Goal: Transaction & Acquisition: Purchase product/service

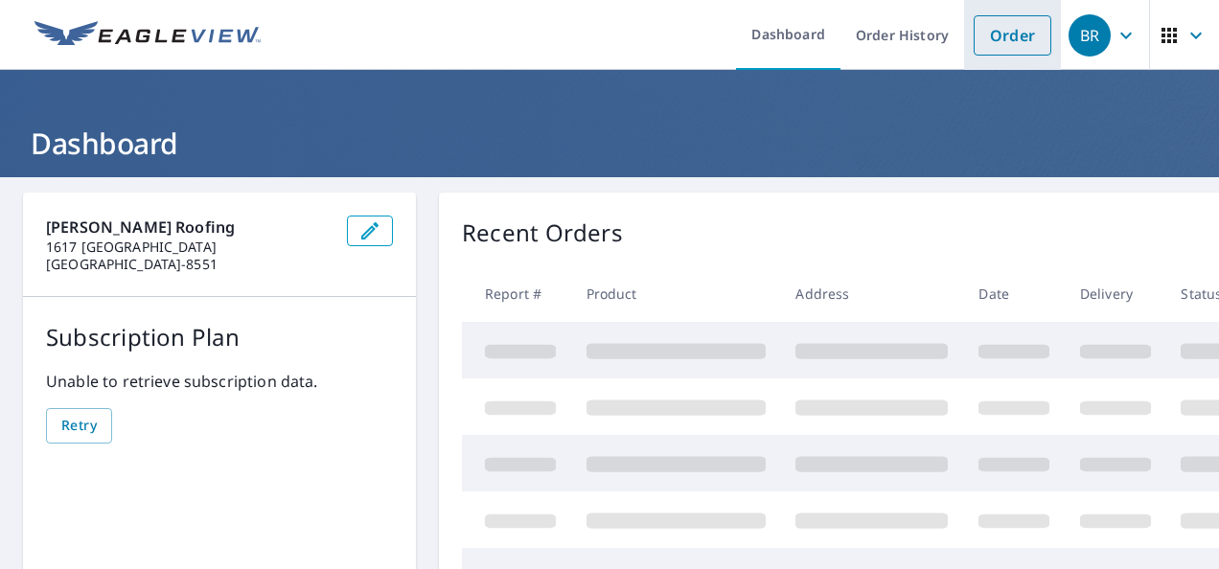
click at [998, 31] on link "Order" at bounding box center [1013, 35] width 78 height 40
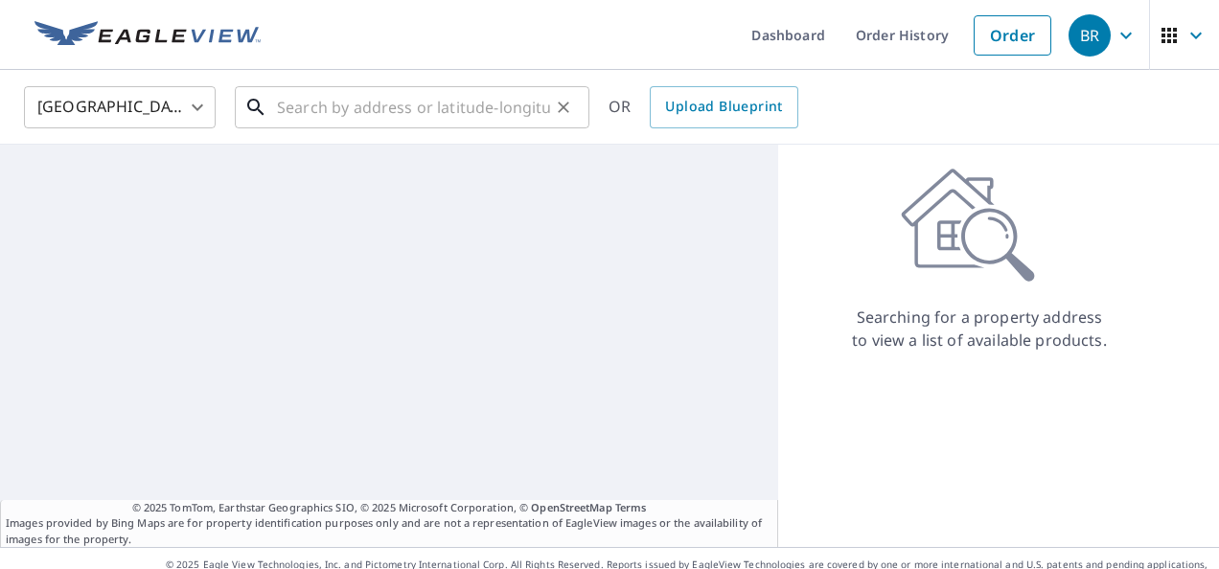
click at [517, 100] on input "text" at bounding box center [413, 108] width 273 height 54
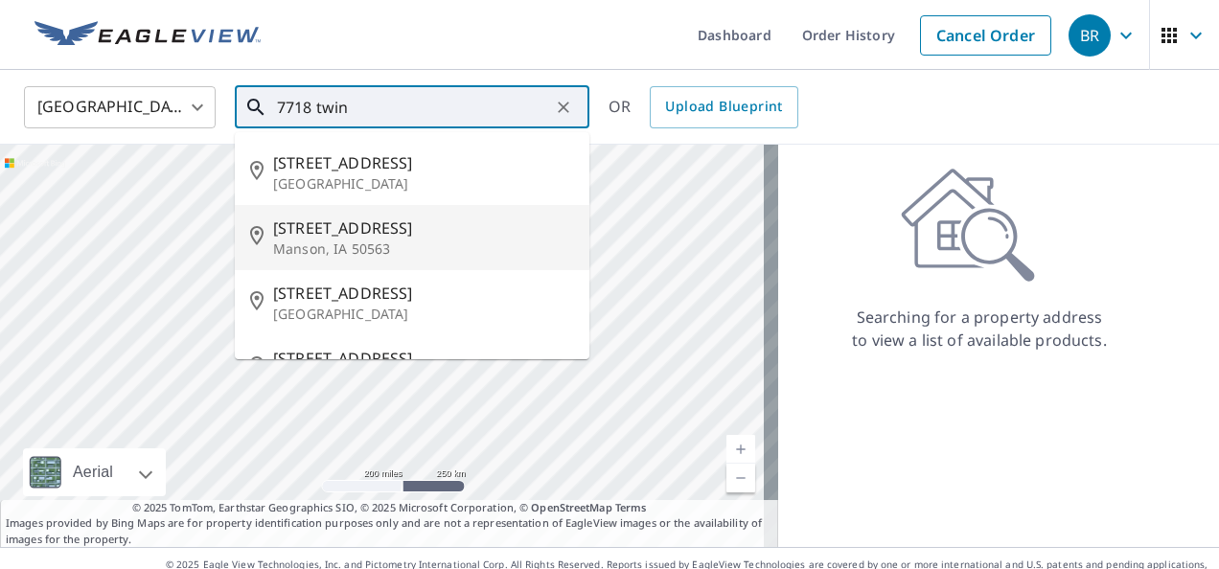
click at [373, 222] on span "[STREET_ADDRESS]" at bounding box center [423, 228] width 301 height 23
type input "[STREET_ADDRESS][PERSON_NAME]"
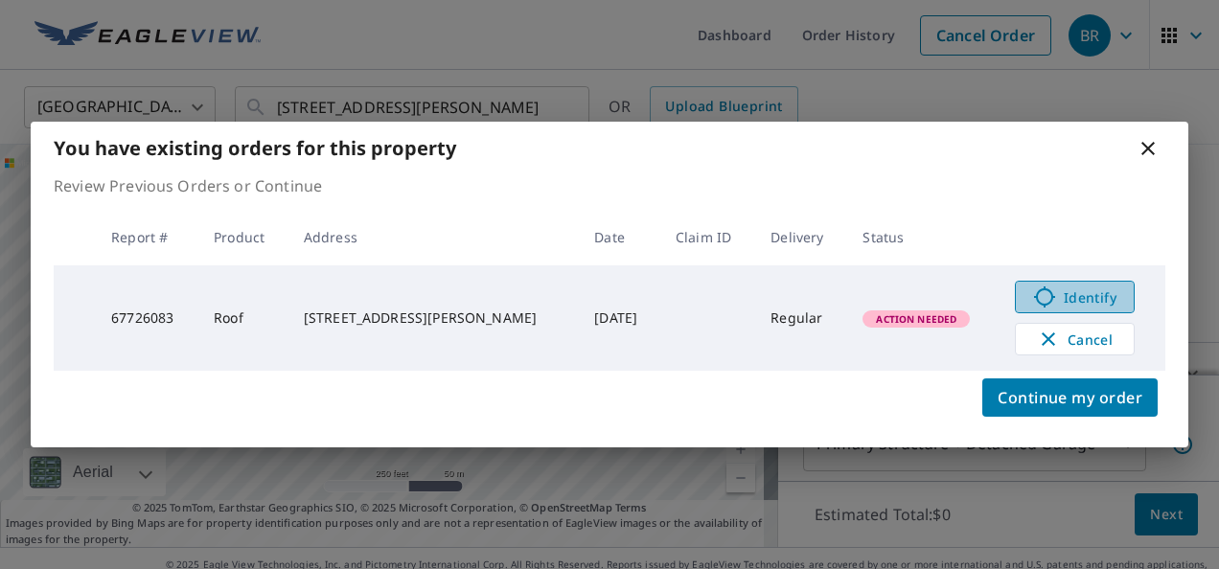
click at [1052, 289] on span "Identify" at bounding box center [1075, 297] width 95 height 23
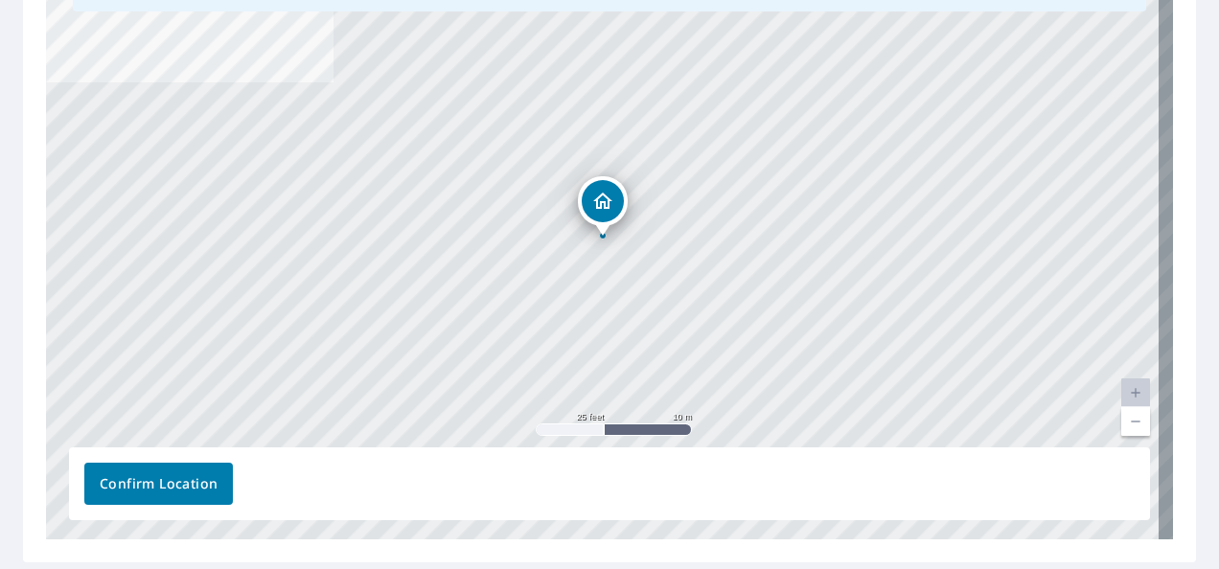
scroll to position [383, 0]
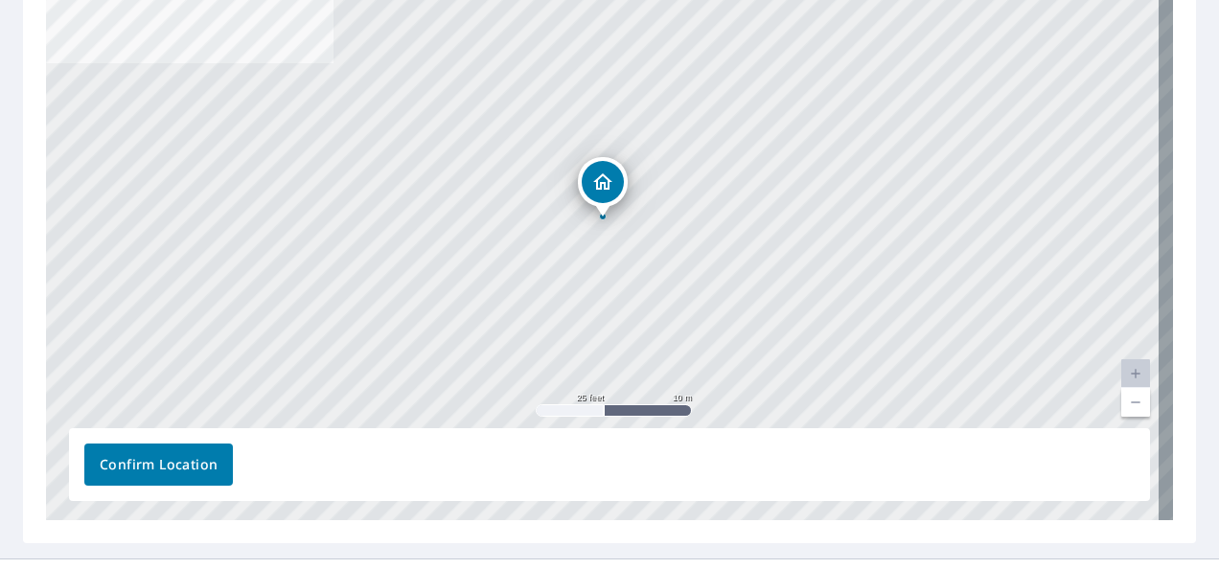
click at [1121, 403] on link "Current Level 20, Zoom Out" at bounding box center [1135, 402] width 29 height 29
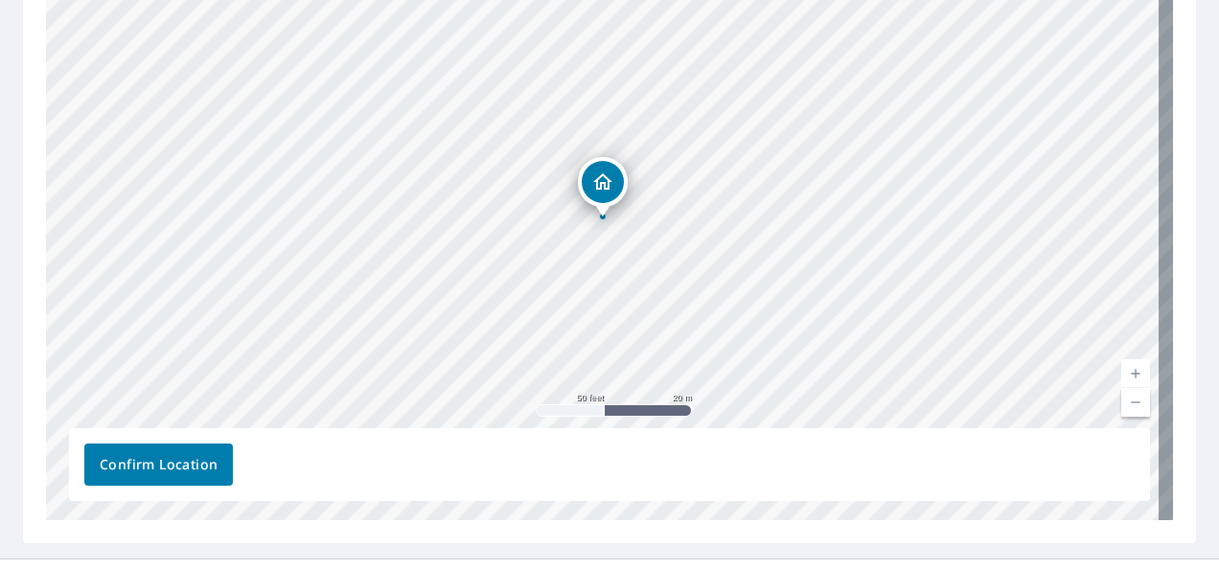
click at [1121, 403] on link "Current Level 19, Zoom Out" at bounding box center [1135, 402] width 29 height 29
click at [1121, 403] on link "Current Level 18, Zoom Out" at bounding box center [1135, 402] width 29 height 29
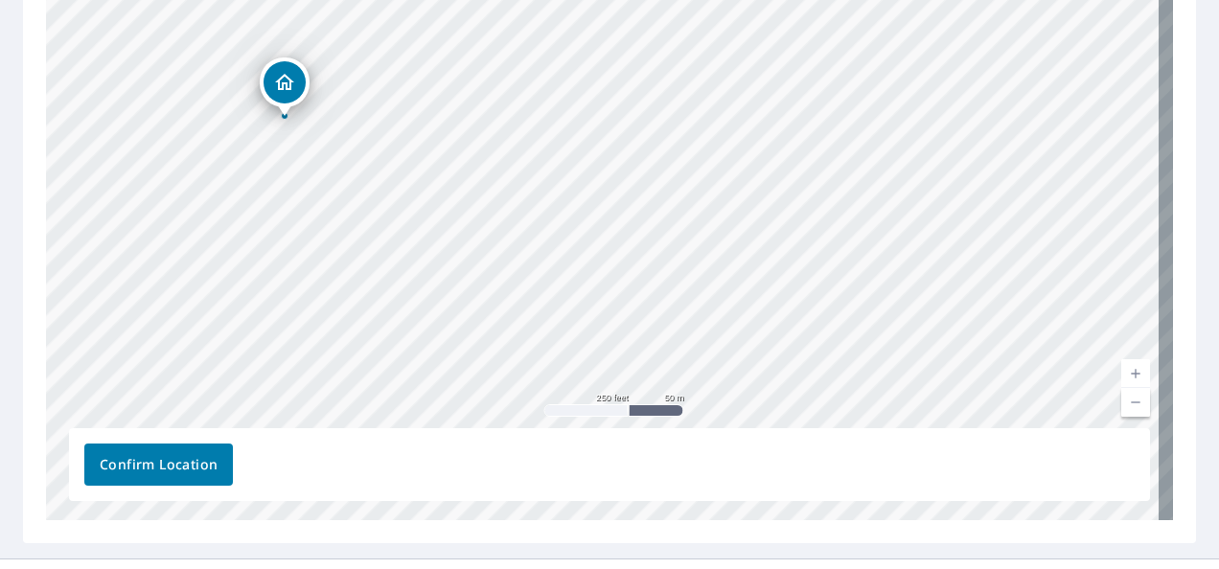
drag, startPoint x: 604, startPoint y: 180, endPoint x: 286, endPoint y: 80, distance: 333.8
click at [599, 188] on div "[STREET_ADDRESS][PERSON_NAME]" at bounding box center [609, 219] width 1127 height 601
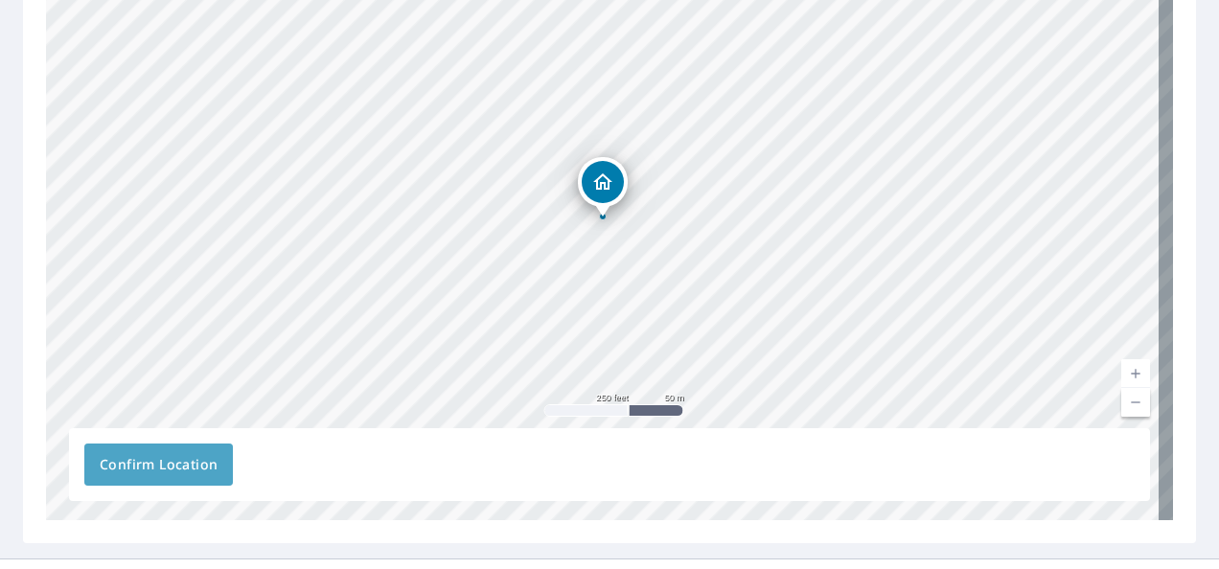
click at [178, 461] on span "Confirm Location" at bounding box center [159, 465] width 118 height 24
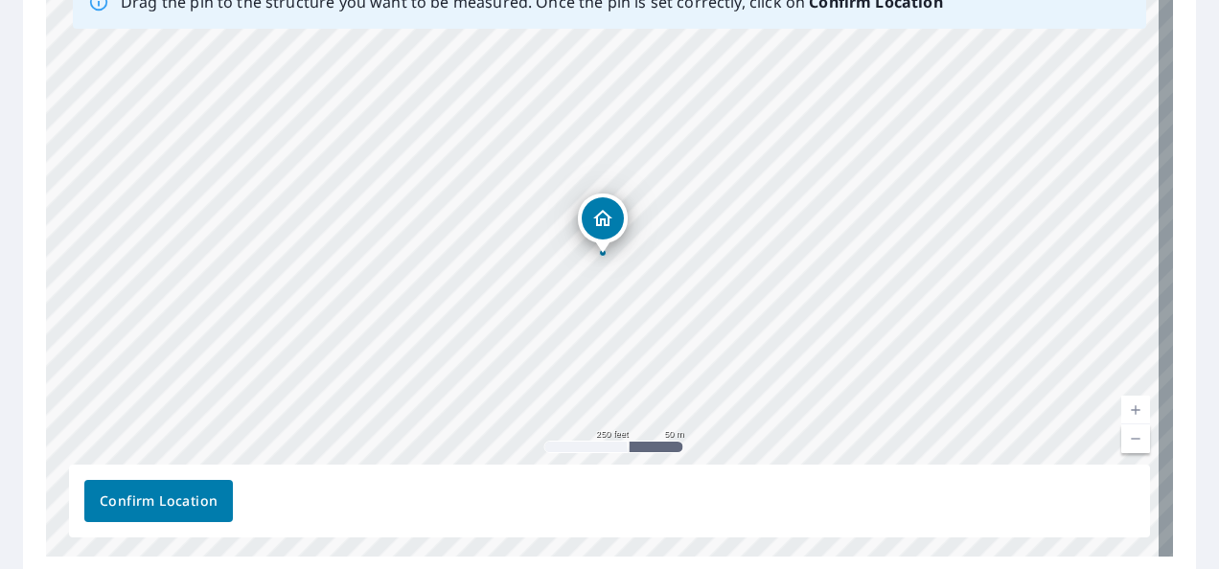
scroll to position [434, 0]
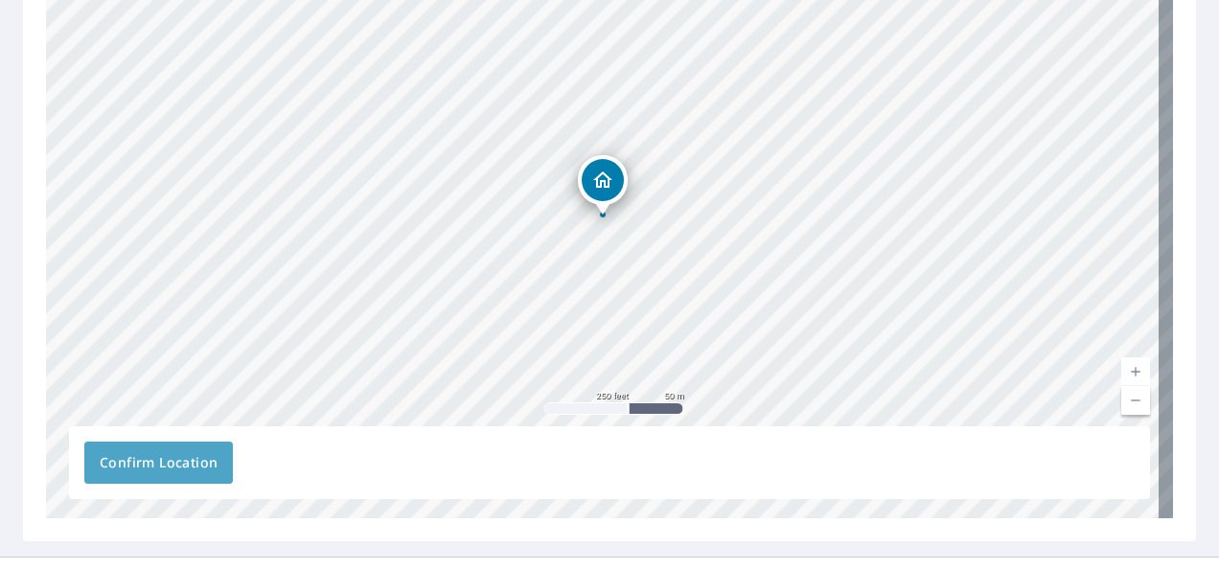
click at [178, 451] on span "Confirm Location" at bounding box center [159, 463] width 118 height 24
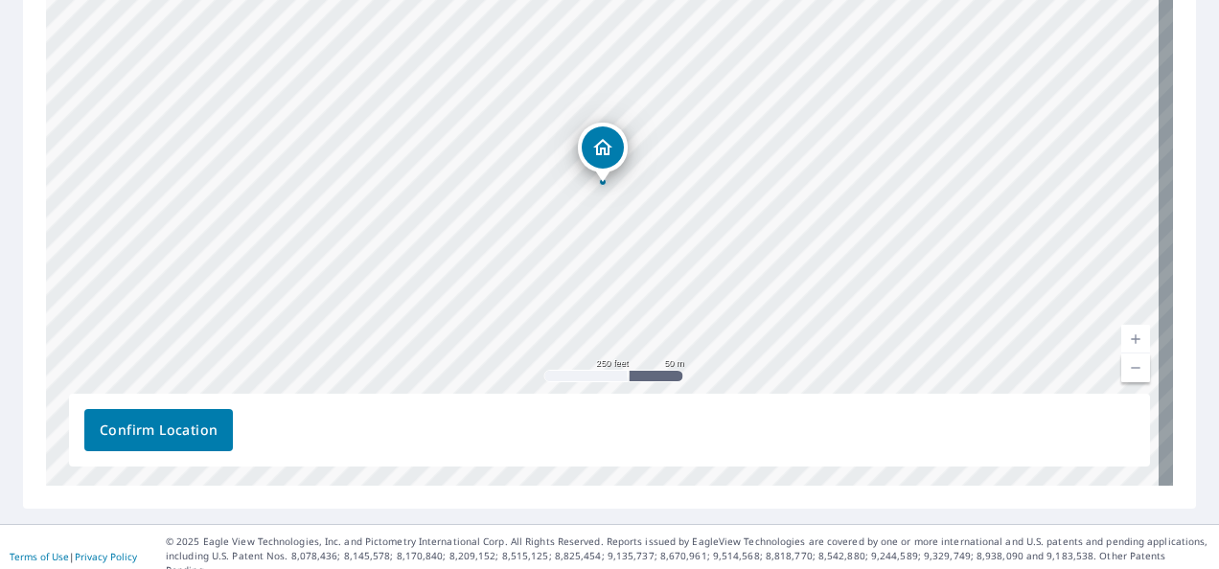
scroll to position [468, 0]
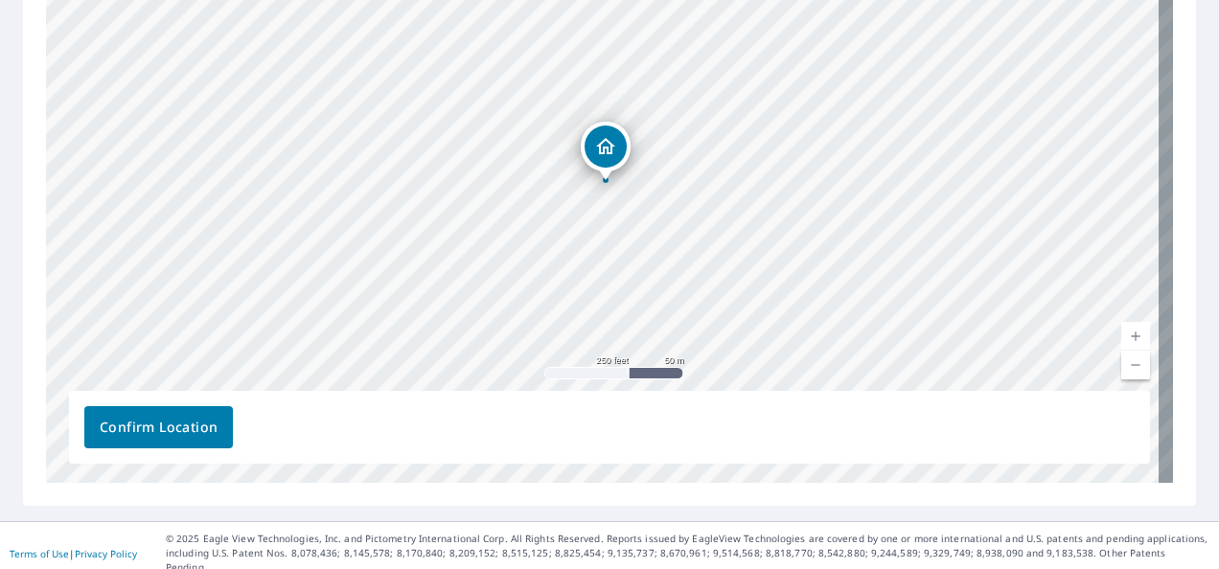
click at [607, 158] on div "[STREET_ADDRESS][PERSON_NAME]" at bounding box center [609, 182] width 1127 height 601
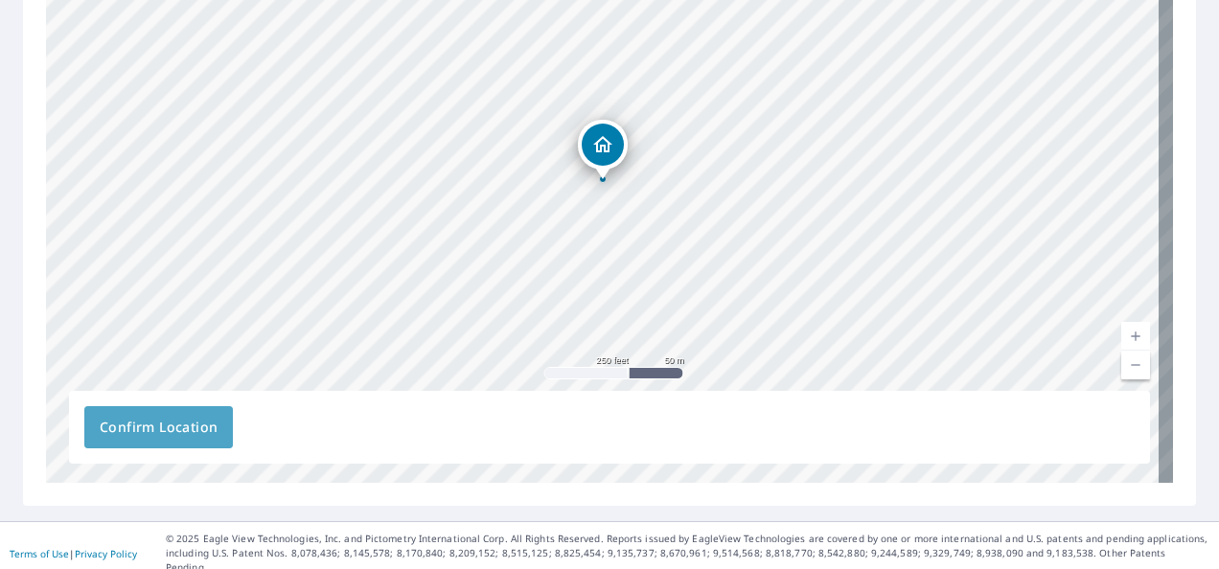
click at [176, 420] on span "Confirm Location" at bounding box center [159, 428] width 118 height 24
click at [598, 146] on div "[STREET_ADDRESS][PERSON_NAME]" at bounding box center [609, 182] width 1127 height 601
click at [162, 424] on span "Confirm Location" at bounding box center [159, 428] width 118 height 24
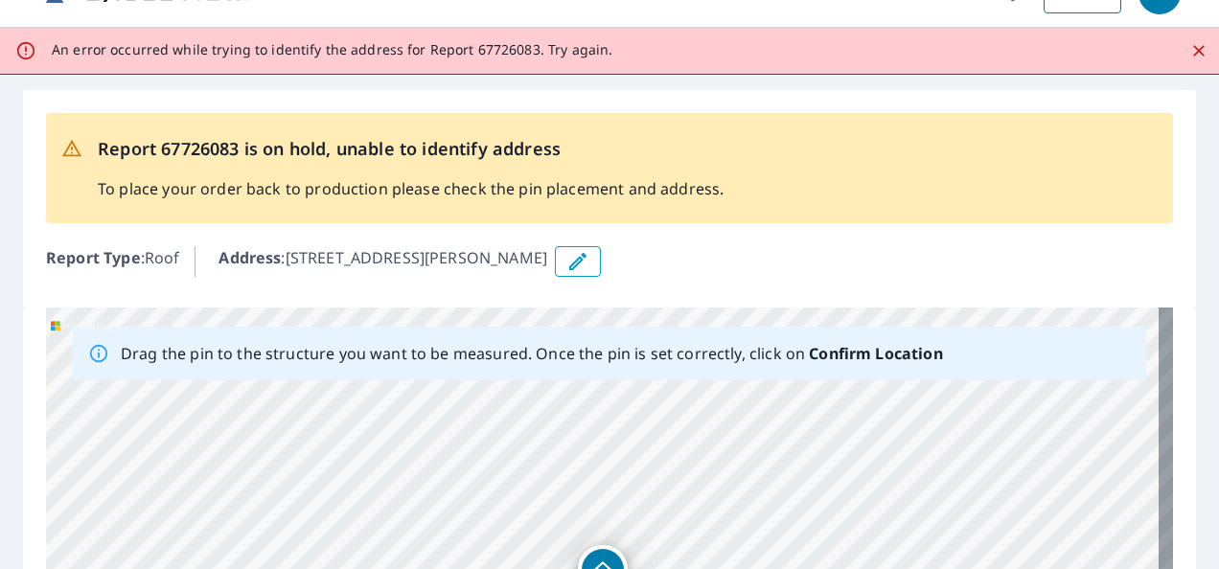
scroll to position [0, 0]
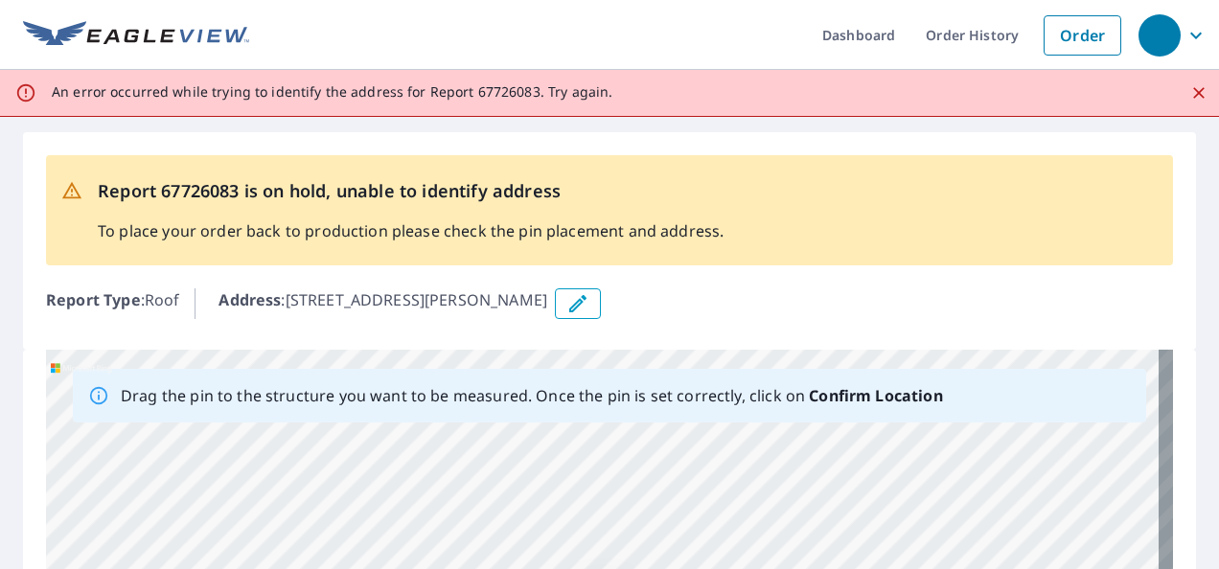
click at [1190, 91] on icon "Close" at bounding box center [1199, 92] width 19 height 19
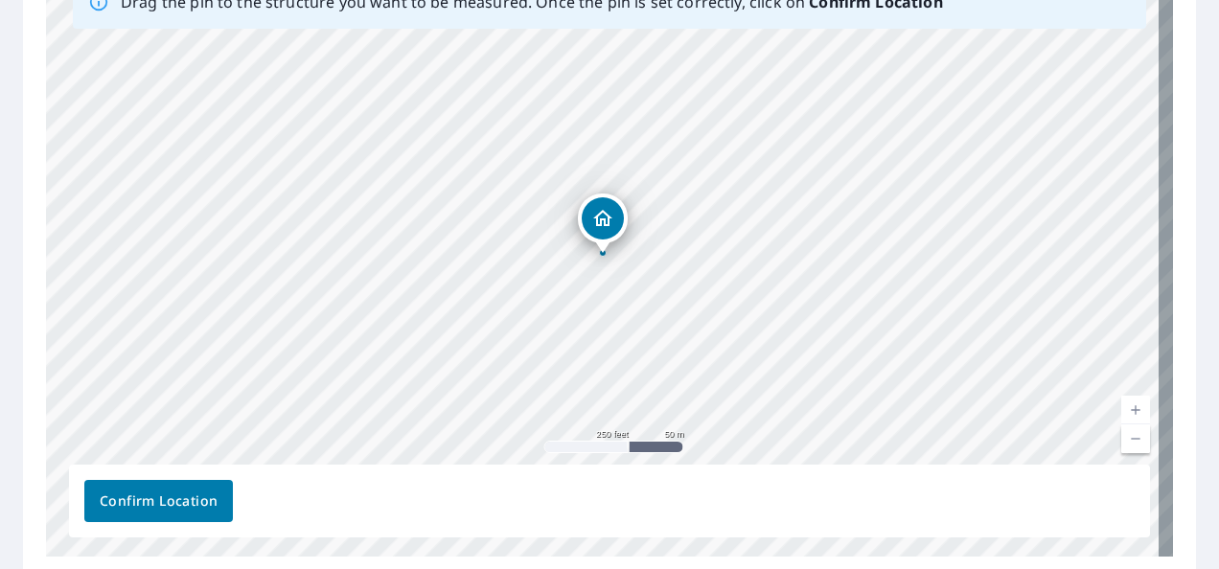
scroll to position [383, 0]
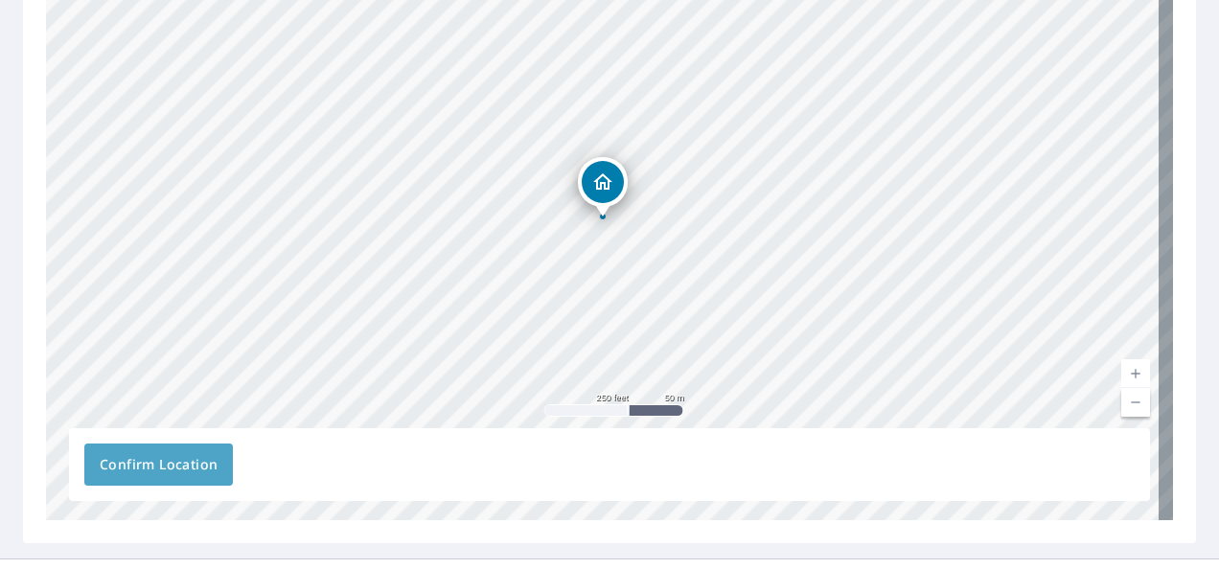
click at [184, 466] on span "Confirm Location" at bounding box center [159, 465] width 118 height 24
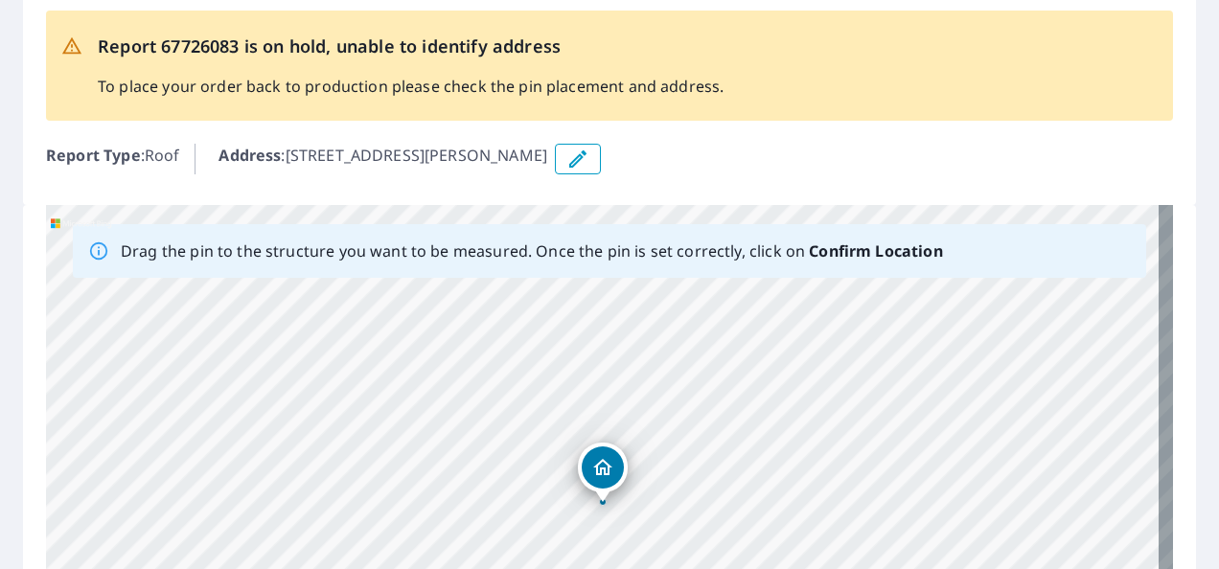
scroll to position [0, 0]
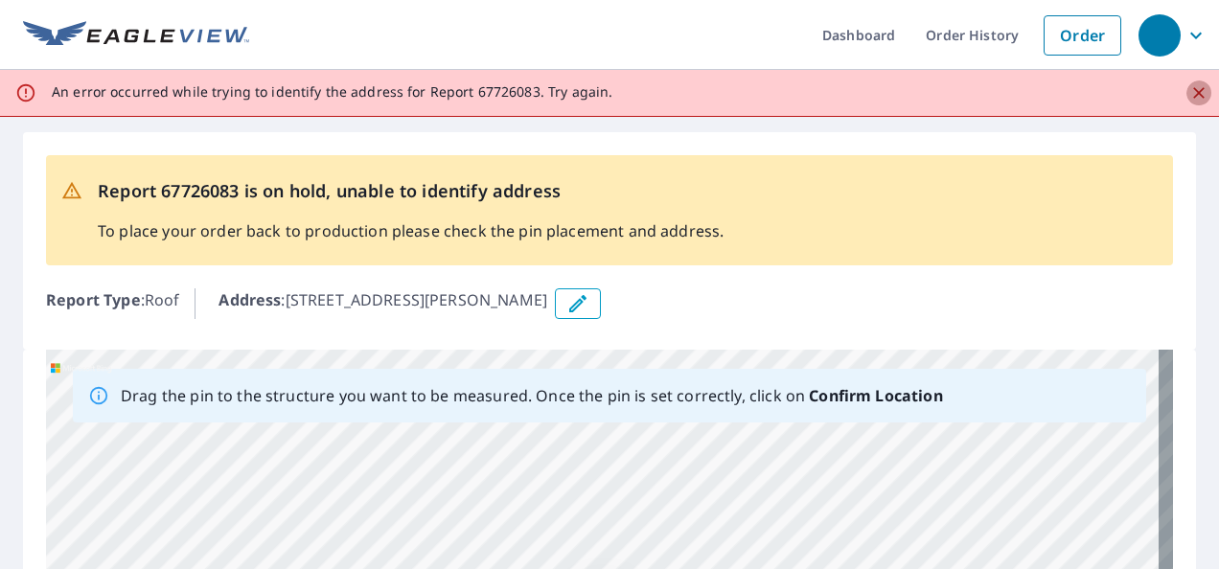
click at [1193, 93] on icon "Close" at bounding box center [1199, 93] width 12 height 12
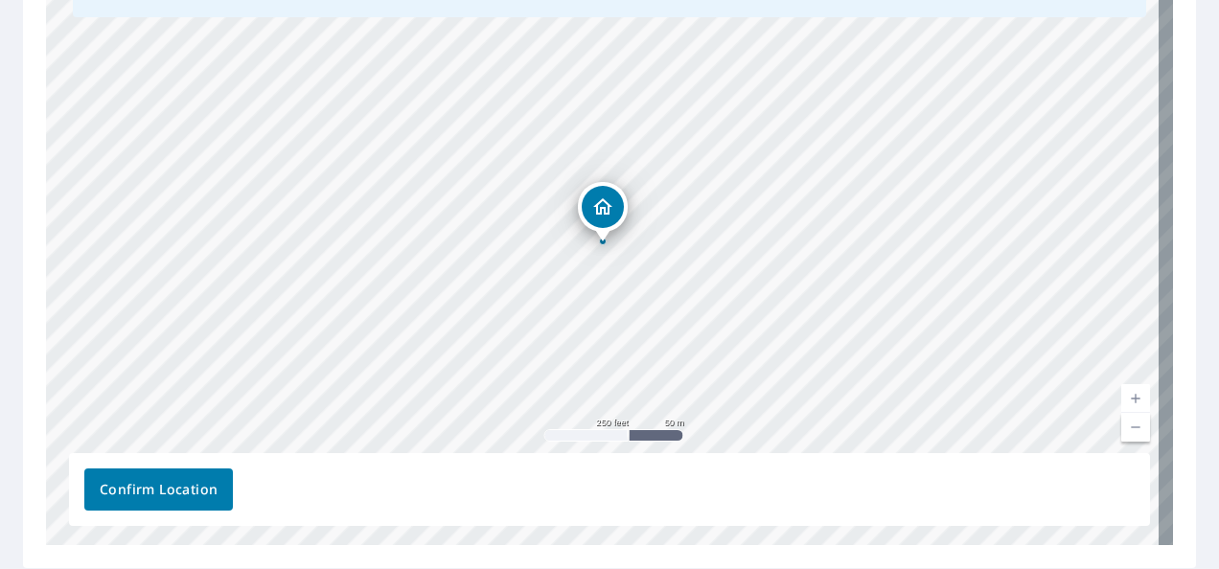
scroll to position [383, 0]
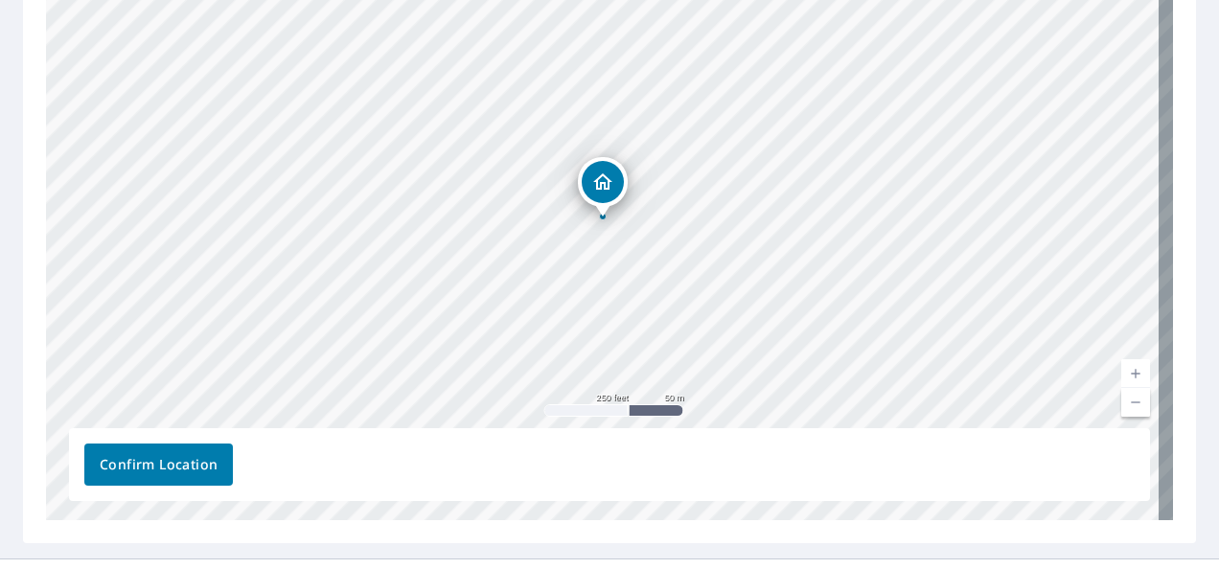
click at [1121, 372] on link "Current Level 17, Zoom In" at bounding box center [1135, 373] width 29 height 29
click at [1121, 372] on link "Current Level 18, Zoom In" at bounding box center [1135, 373] width 29 height 29
click at [1121, 372] on link "Current Level 19, Zoom In" at bounding box center [1135, 373] width 29 height 29
click at [1121, 372] on link "Current Level 20, Zoom In Disabled" at bounding box center [1135, 373] width 29 height 29
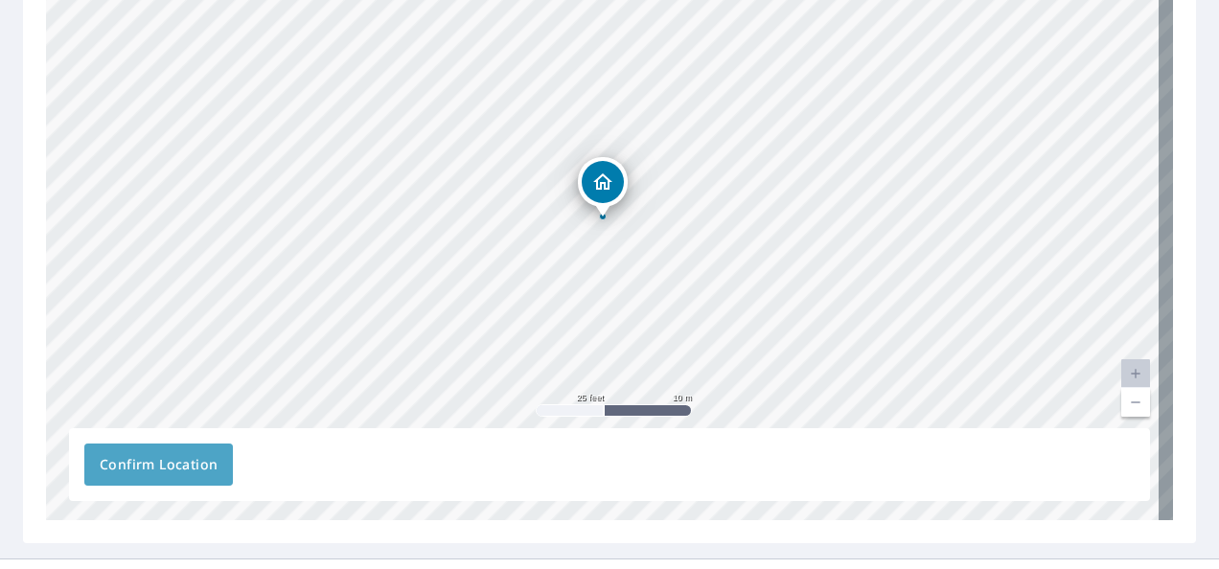
click at [173, 469] on span "Confirm Location" at bounding box center [159, 465] width 118 height 24
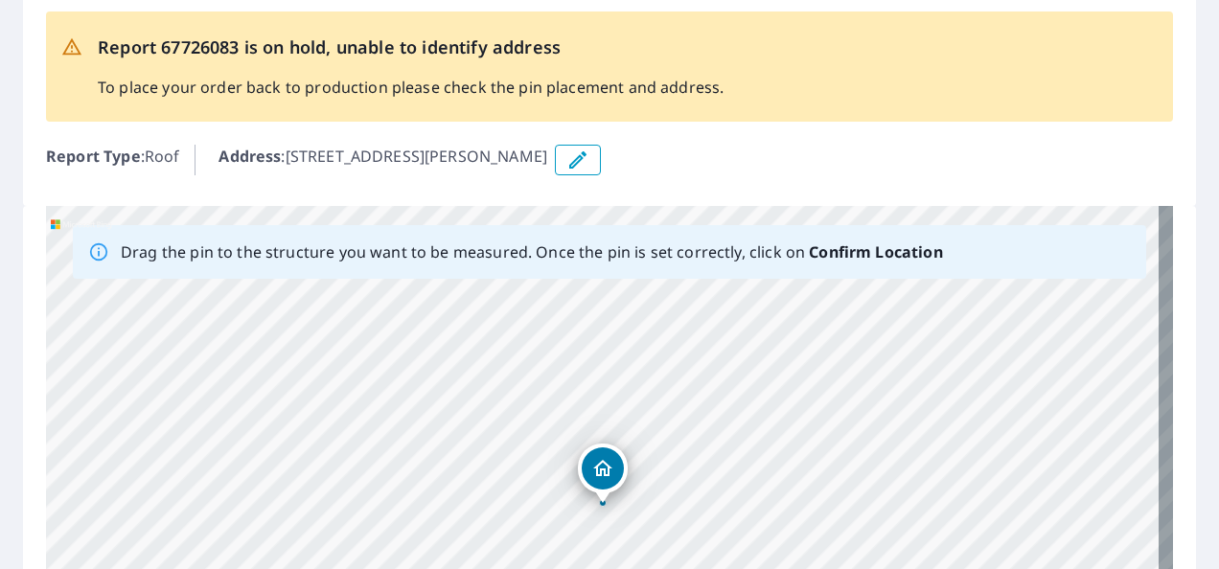
scroll to position [0, 0]
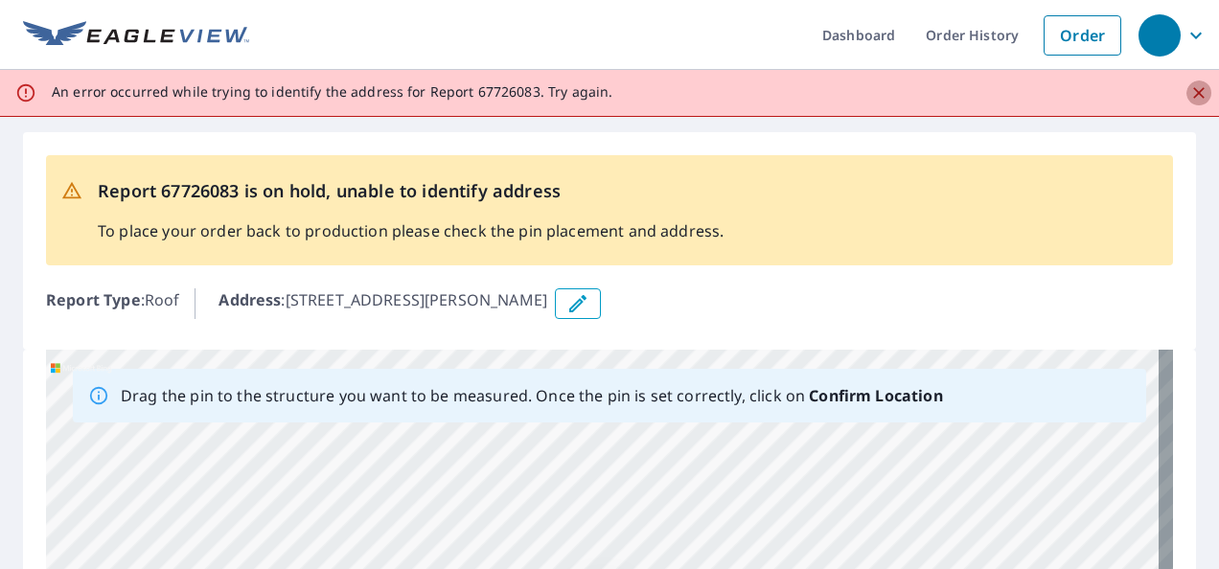
click at [1190, 98] on icon "Close" at bounding box center [1199, 92] width 19 height 19
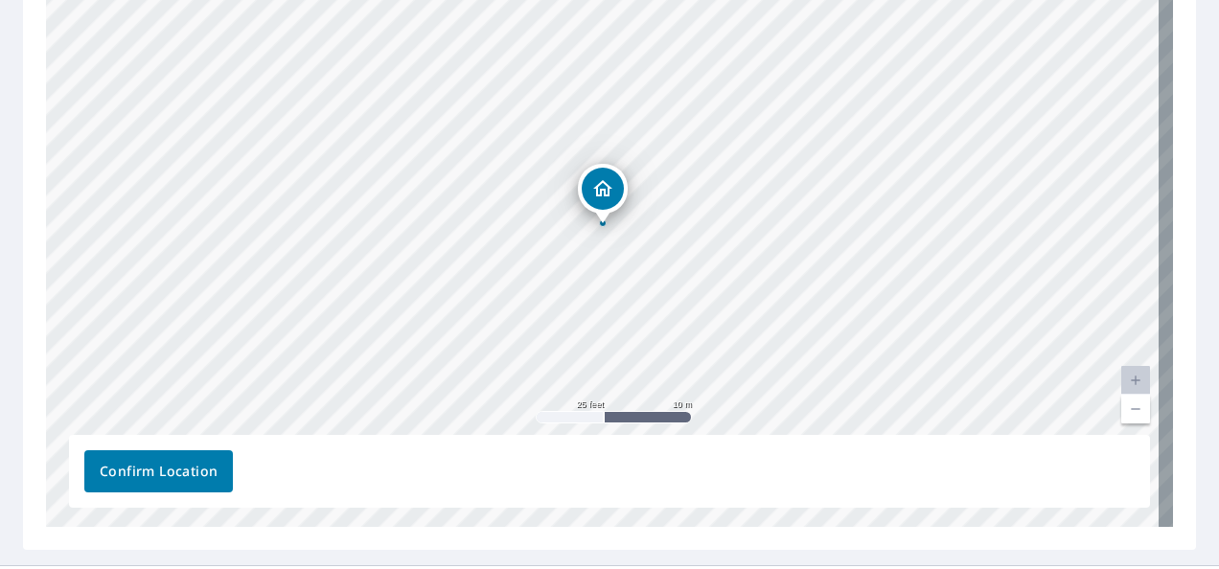
scroll to position [383, 0]
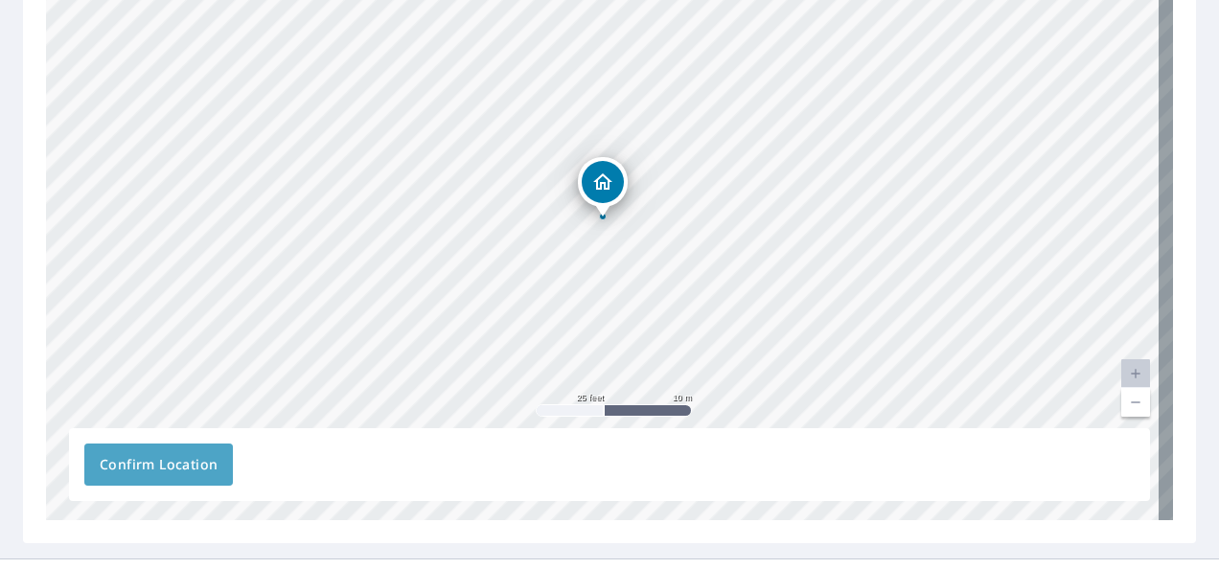
click at [173, 455] on span "Confirm Location" at bounding box center [159, 465] width 118 height 24
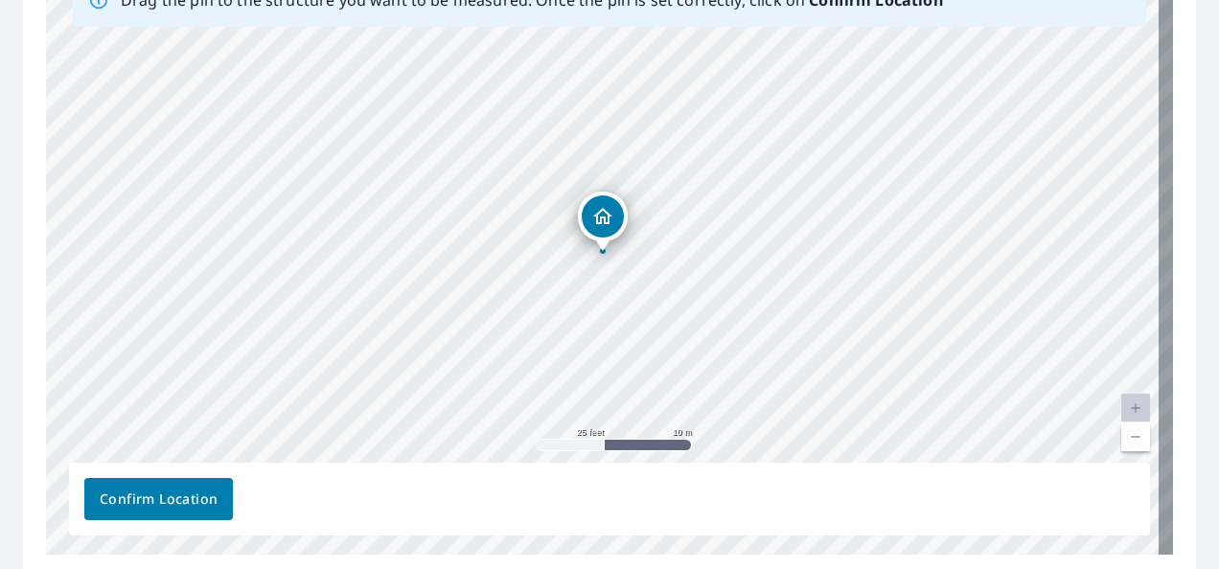
scroll to position [460, 0]
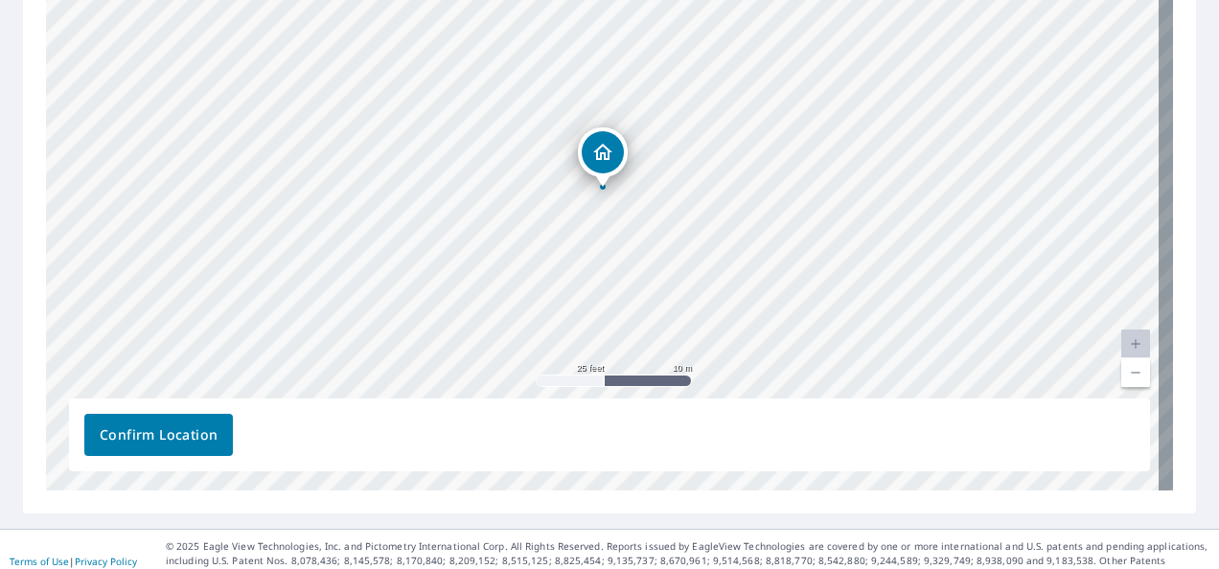
click at [1121, 368] on link "Current Level 20, Zoom Out" at bounding box center [1135, 372] width 29 height 29
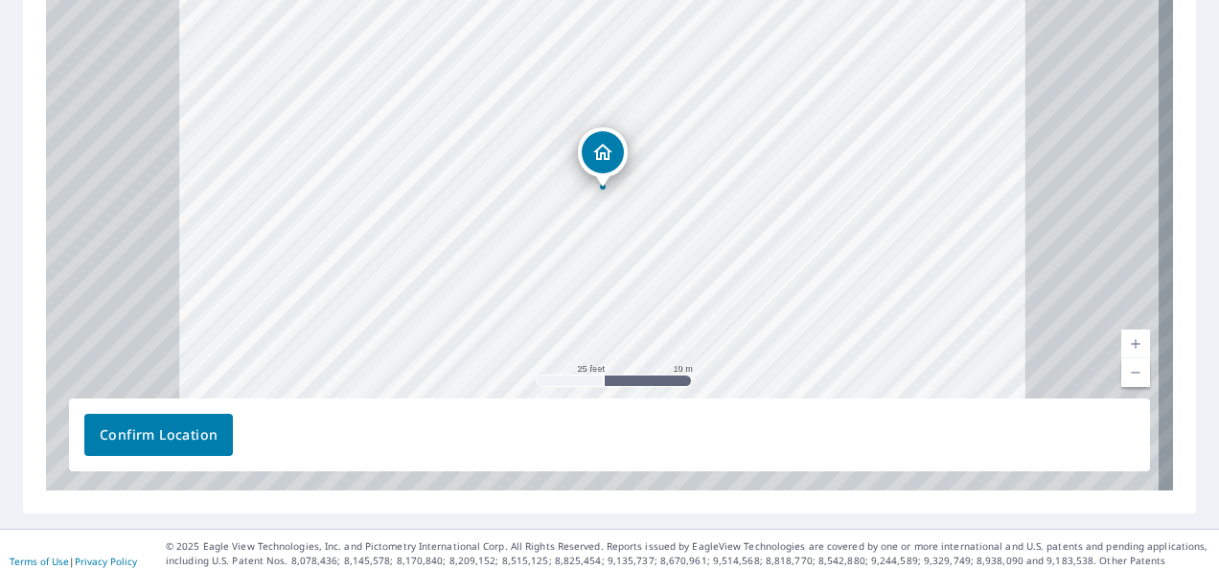
click at [1121, 368] on link "Current Level 20, Zoom Out" at bounding box center [1135, 372] width 29 height 29
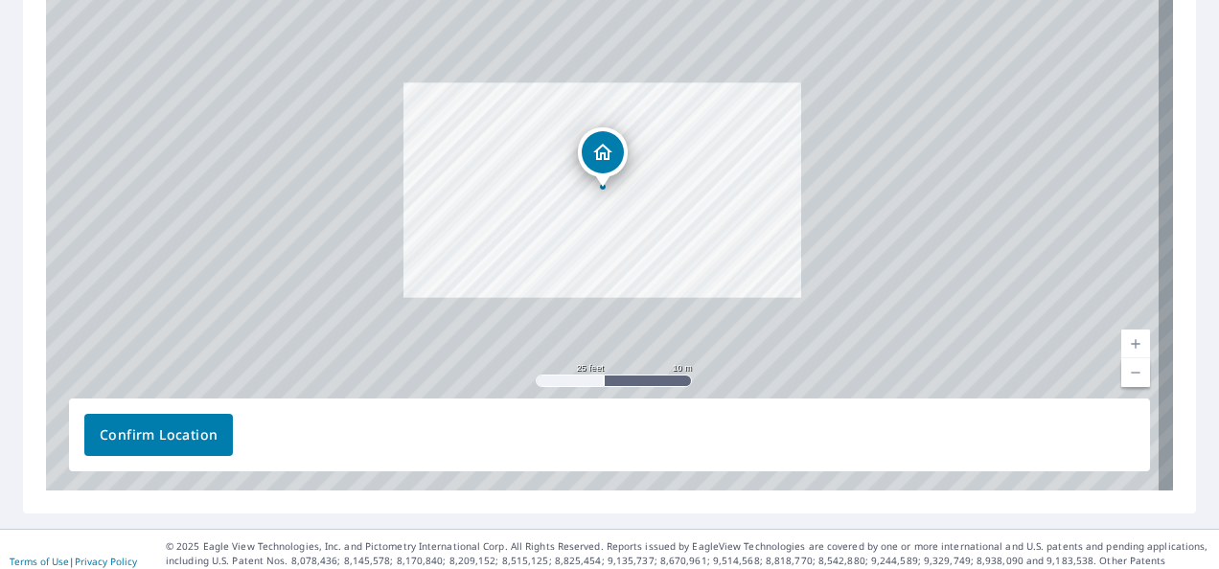
click at [1121, 368] on link "Current Level 19.12378321979759, Zoom Out" at bounding box center [1135, 372] width 29 height 29
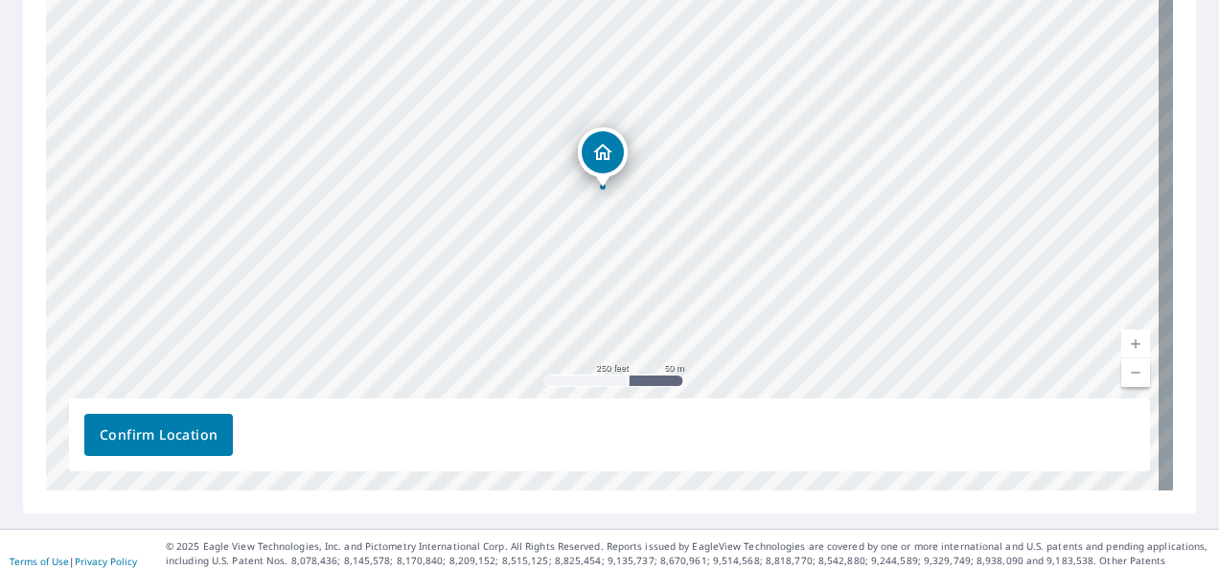
click at [1121, 337] on link "Current Level 17, Zoom In" at bounding box center [1135, 344] width 29 height 29
click at [1121, 374] on link "Current Level 18, Zoom Out" at bounding box center [1135, 372] width 29 height 29
click at [190, 427] on span "Confirm Location" at bounding box center [159, 436] width 118 height 24
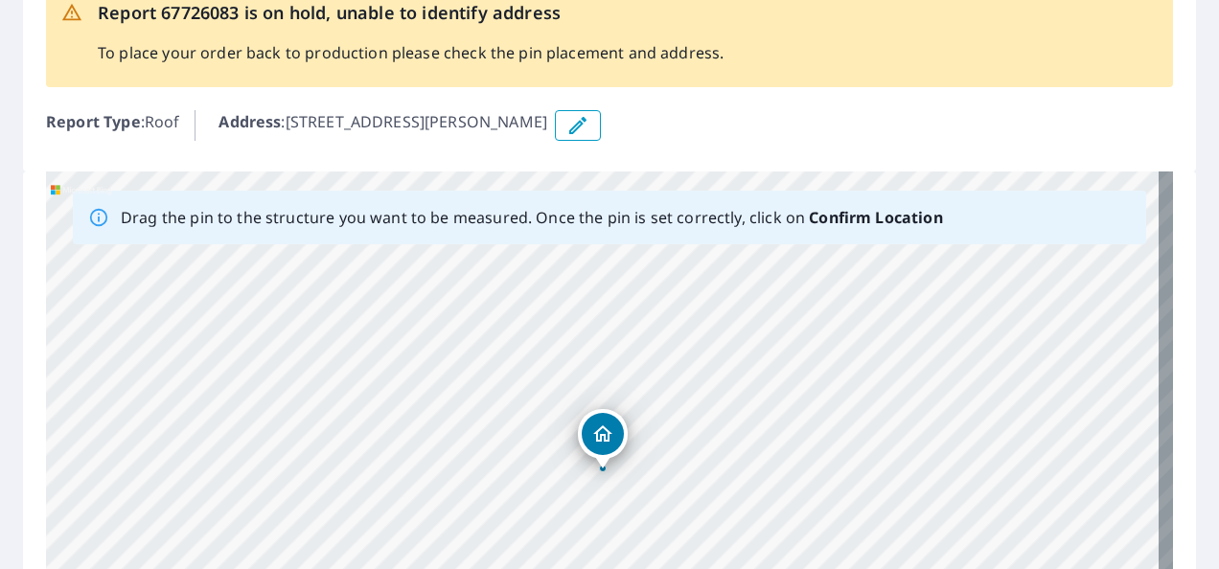
scroll to position [0, 0]
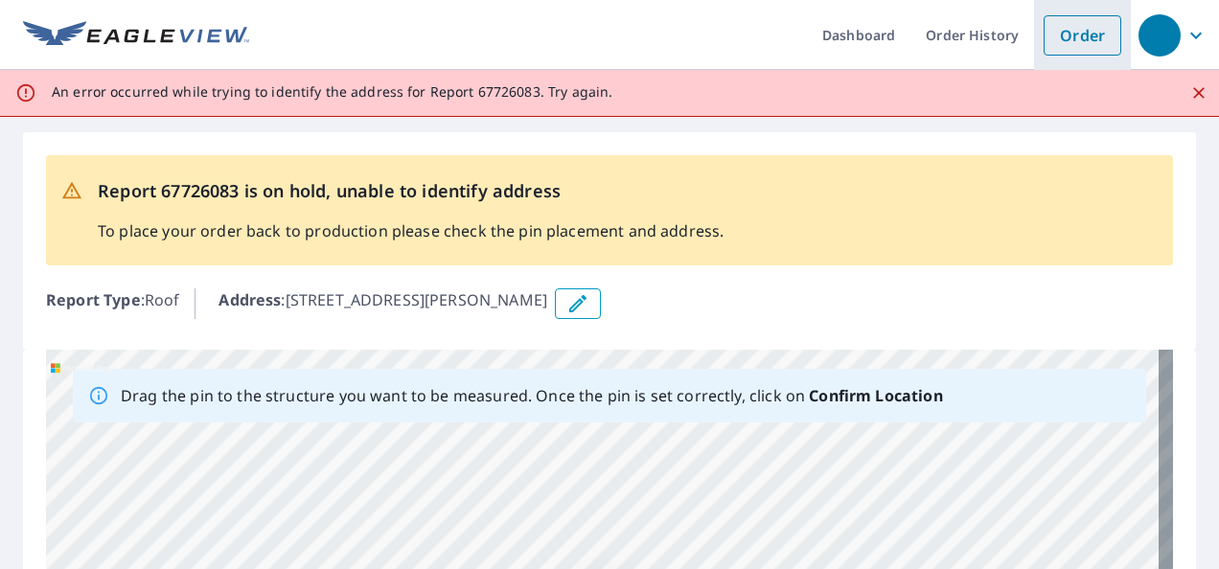
click at [1059, 36] on link "Order" at bounding box center [1083, 35] width 78 height 40
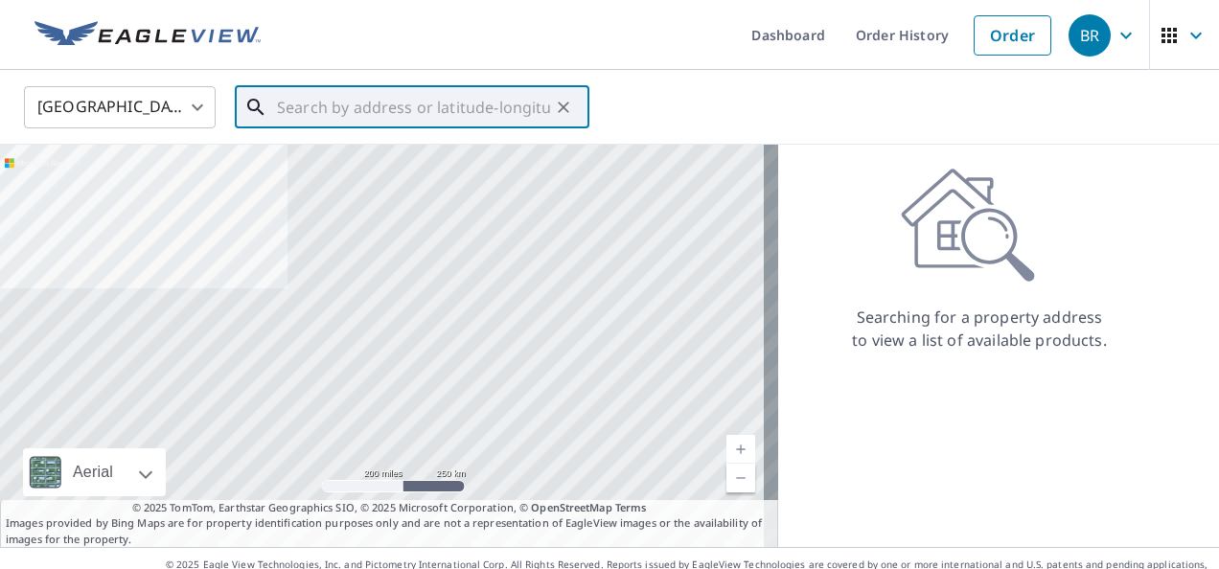
click at [443, 105] on input "text" at bounding box center [413, 108] width 273 height 54
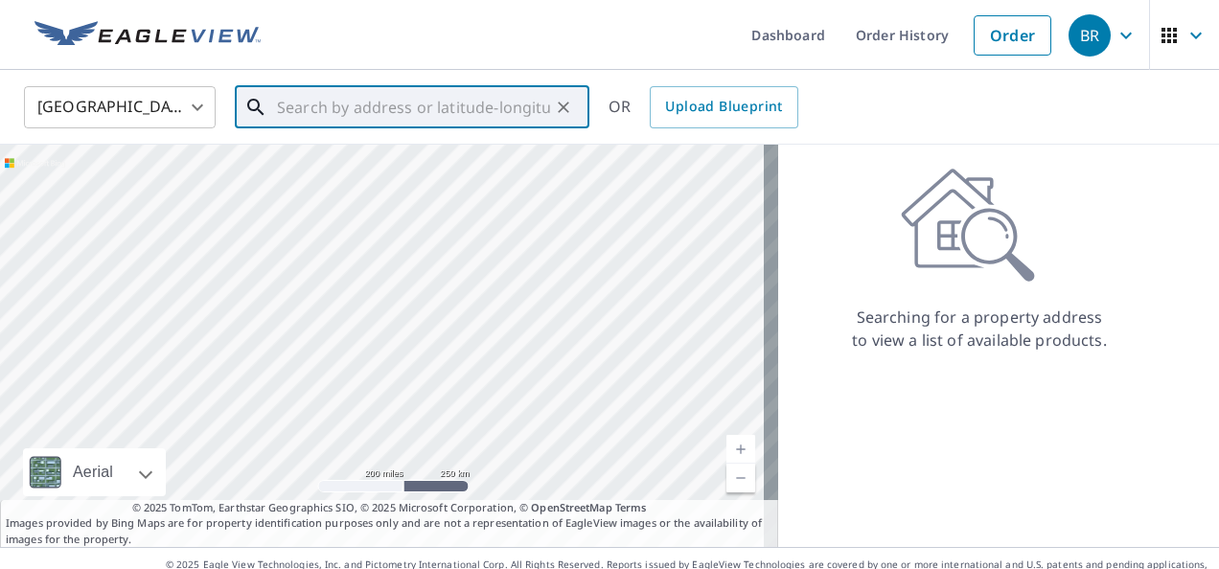
drag, startPoint x: 424, startPoint y: 199, endPoint x: 407, endPoint y: 310, distance: 111.4
click at [407, 310] on div at bounding box center [389, 346] width 778 height 403
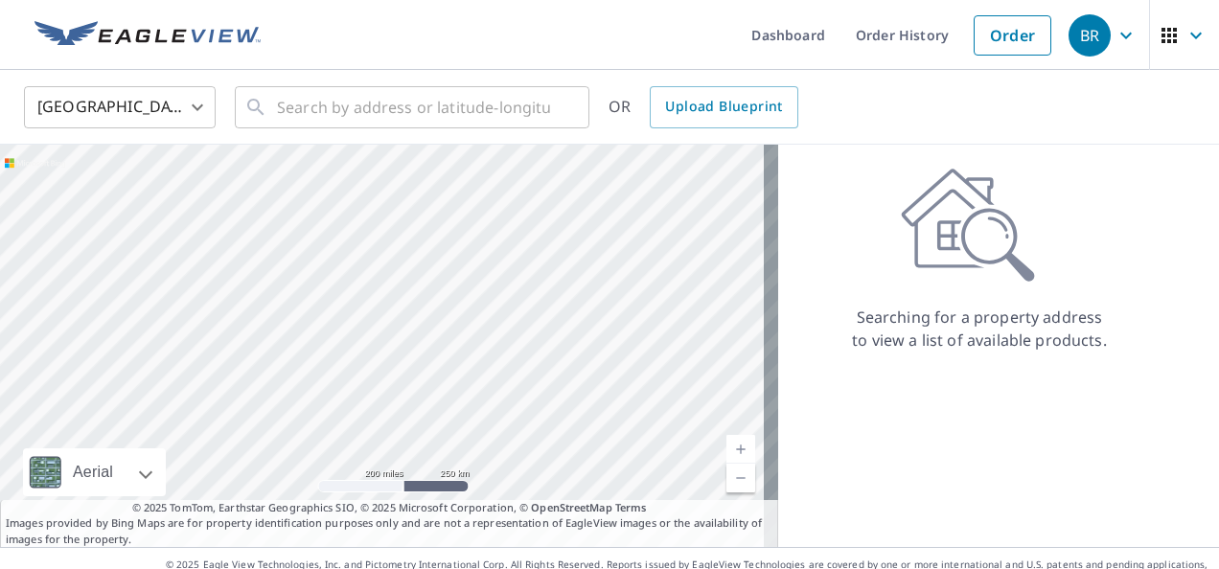
click at [727, 448] on link "Current Level 5, Zoom In" at bounding box center [741, 449] width 29 height 29
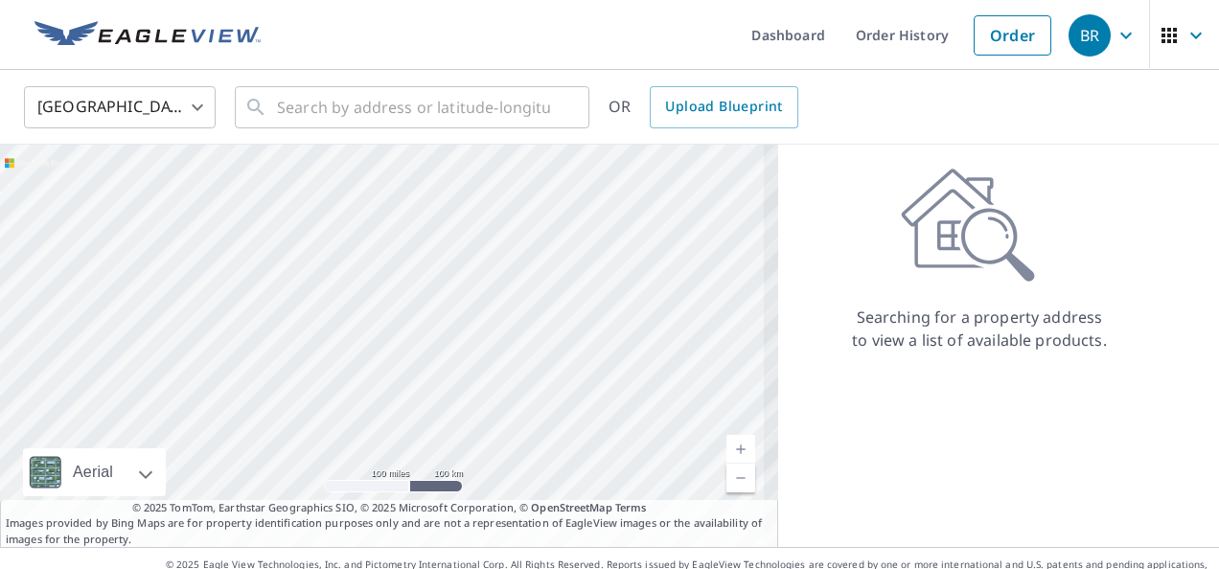
click at [727, 448] on link "Current Level 6, Zoom In" at bounding box center [741, 449] width 29 height 29
drag, startPoint x: 523, startPoint y: 259, endPoint x: 558, endPoint y: 396, distance: 141.3
click at [558, 396] on div at bounding box center [389, 346] width 778 height 403
click at [728, 449] on link "Current Level 7, Zoom In" at bounding box center [741, 449] width 29 height 29
click at [728, 449] on link "Current Level 8, Zoom In" at bounding box center [741, 449] width 29 height 29
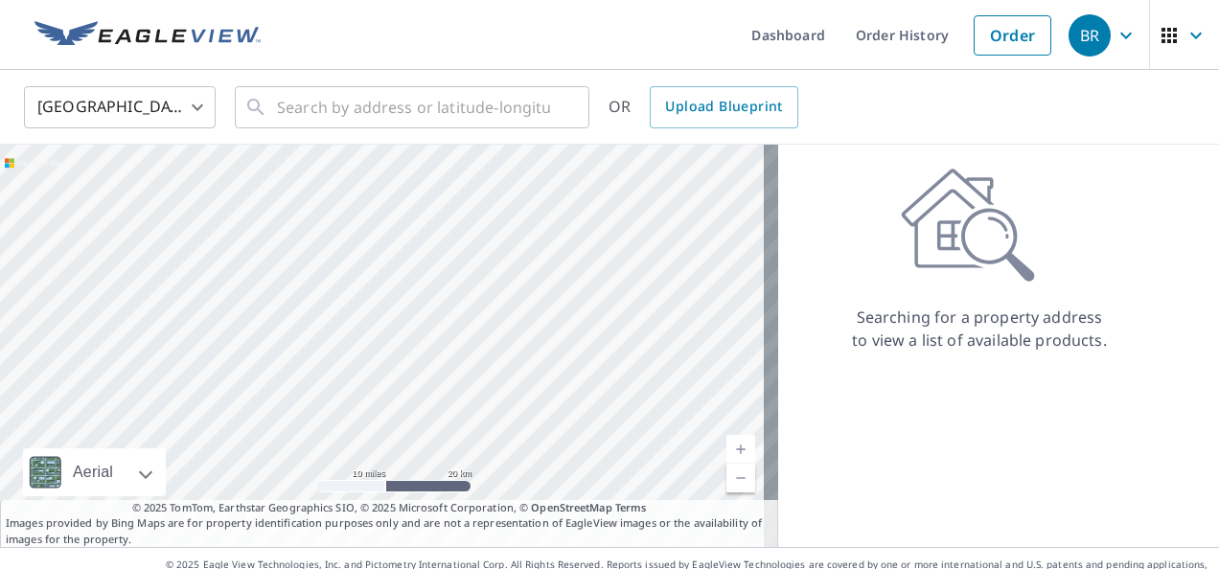
click at [728, 449] on link "Current Level 9, Zoom In" at bounding box center [741, 449] width 29 height 29
drag, startPoint x: 616, startPoint y: 300, endPoint x: 0, endPoint y: 577, distance: 675.7
click at [0, 568] on html "BR BR Dashboard Order History Order BR United States US ​ ​ OR Upload Blueprint…" at bounding box center [609, 284] width 1219 height 569
click at [312, 449] on div at bounding box center [389, 346] width 778 height 403
drag, startPoint x: 569, startPoint y: 234, endPoint x: 387, endPoint y: 325, distance: 203.6
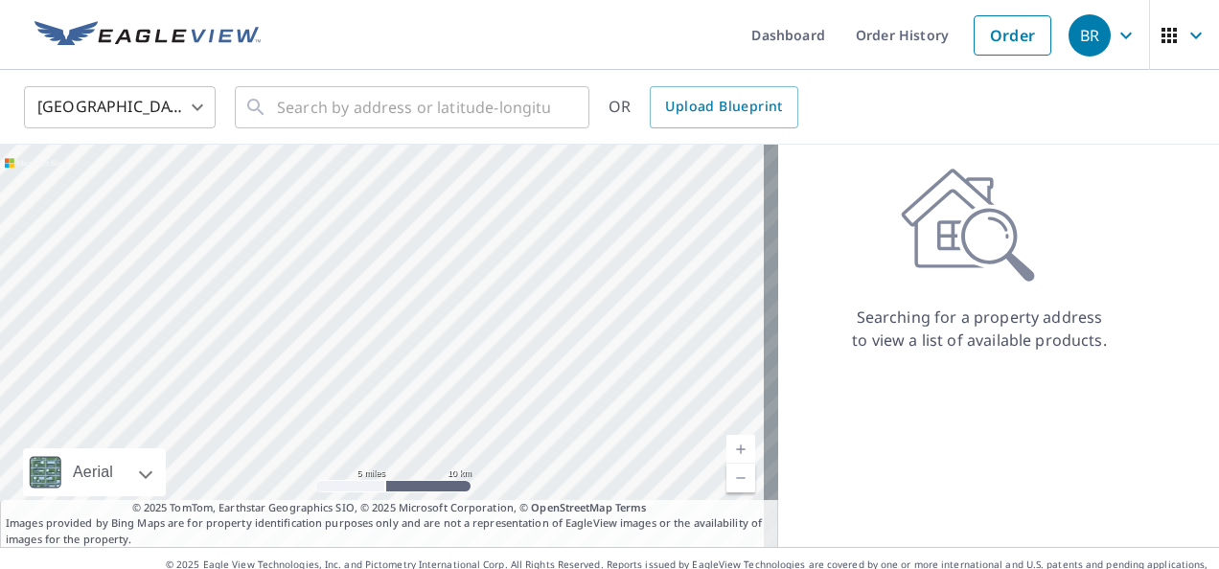
click at [387, 325] on div at bounding box center [389, 346] width 778 height 403
click at [727, 445] on link "Current Level 10, Zoom In" at bounding box center [741, 449] width 29 height 29
click at [727, 445] on link "Current Level 11, Zoom In" at bounding box center [741, 449] width 29 height 29
click at [727, 445] on link "Current Level 12, Zoom In" at bounding box center [741, 449] width 29 height 29
drag, startPoint x: 524, startPoint y: 233, endPoint x: 327, endPoint y: 504, distance: 335.5
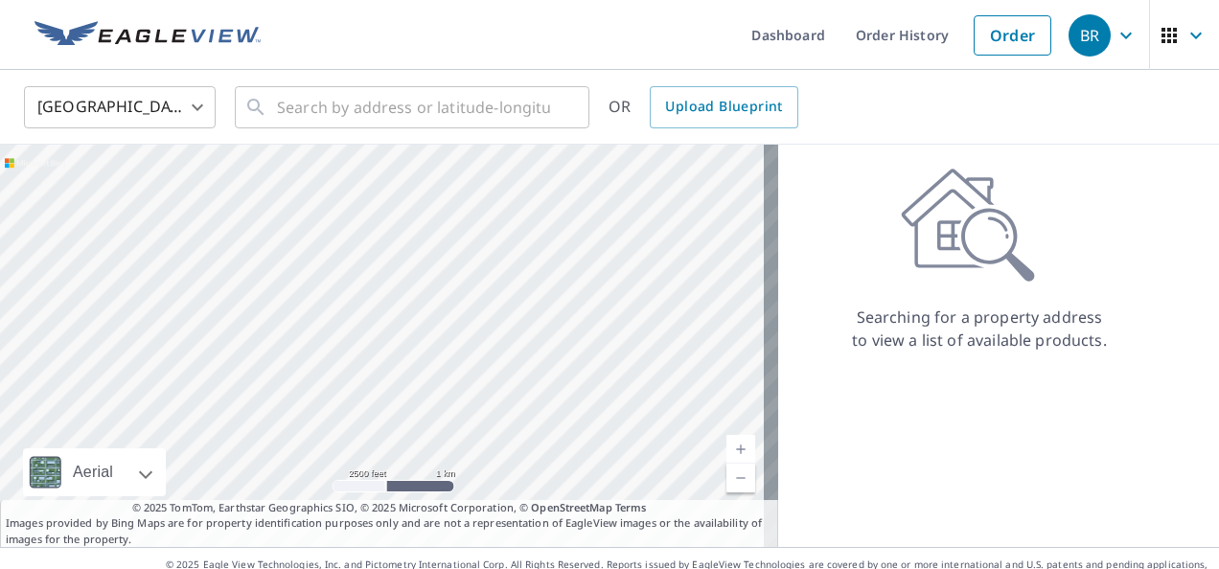
click at [327, 504] on div "Aerial Road A standard road map Aerial A detailed look from above Labels Labels…" at bounding box center [389, 346] width 778 height 403
click at [279, 529] on p "© 2025 TomTom, Earthstar Geographics SIO, © 2025 Microsoft Corporation, © OpenS…" at bounding box center [389, 524] width 778 height 48
click at [302, 459] on div at bounding box center [389, 346] width 778 height 403
drag, startPoint x: 322, startPoint y: 238, endPoint x: 394, endPoint y: 329, distance: 116.0
click at [394, 329] on div at bounding box center [389, 346] width 778 height 403
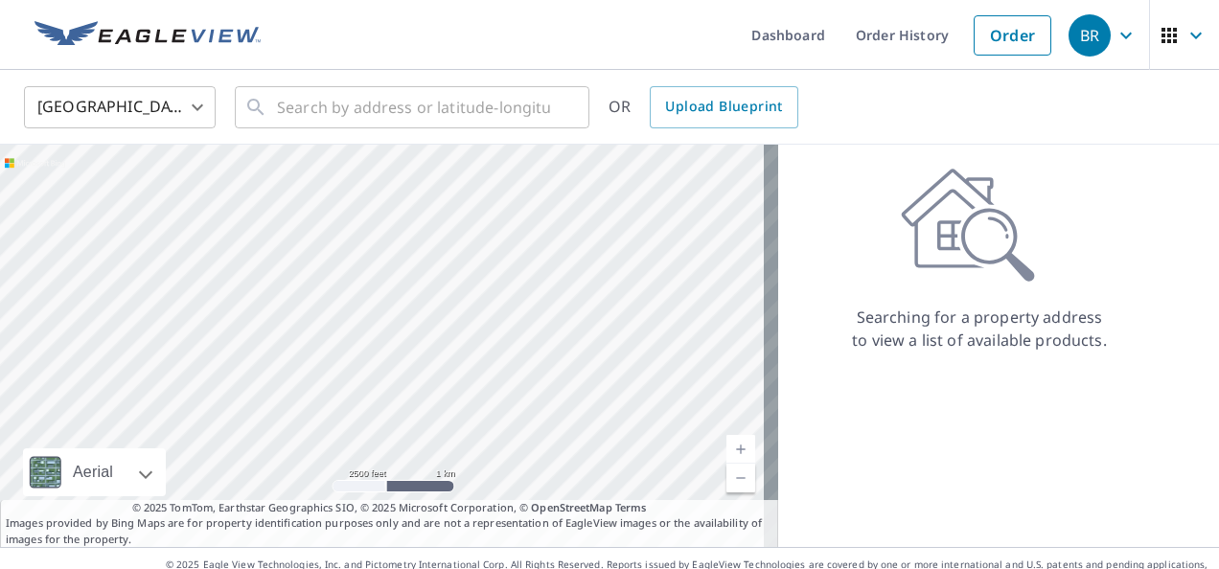
click at [727, 448] on link "Current Level 13, Zoom In" at bounding box center [741, 449] width 29 height 29
click at [727, 448] on link "Current Level 14, Zoom In" at bounding box center [741, 449] width 29 height 29
click at [727, 448] on link "Current Level 15, Zoom In" at bounding box center [741, 449] width 29 height 29
drag, startPoint x: 466, startPoint y: 213, endPoint x: 466, endPoint y: 449, distance: 235.8
click at [466, 449] on div at bounding box center [389, 346] width 778 height 403
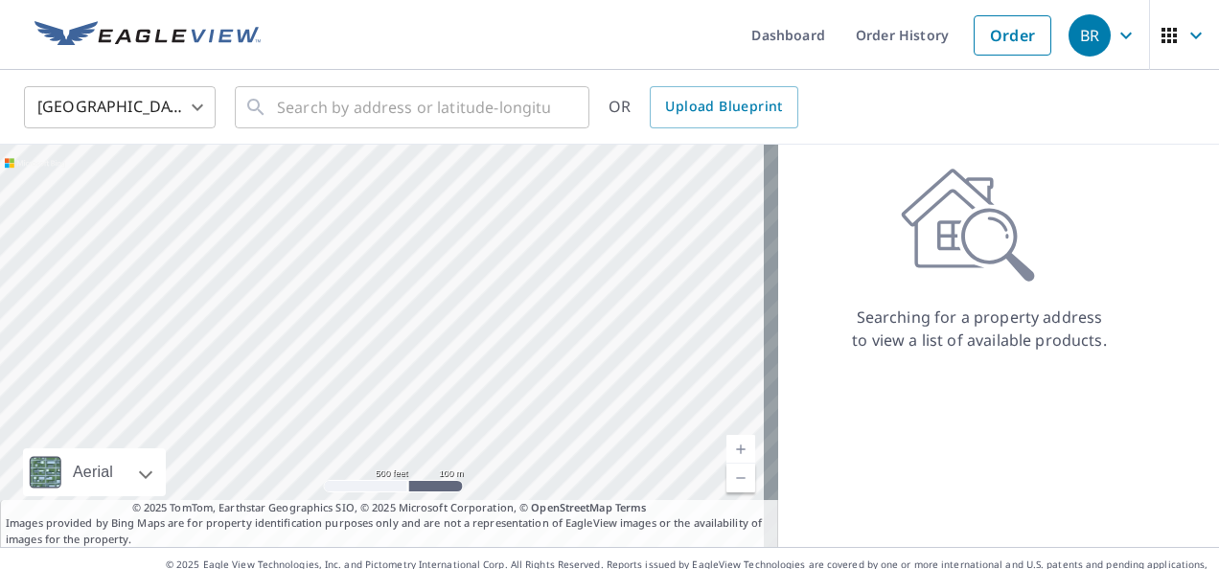
click at [727, 449] on link "Current Level 16, Zoom In" at bounding box center [741, 449] width 29 height 29
click at [727, 449] on link "Current Level 17, Zoom In" at bounding box center [741, 449] width 29 height 29
click at [727, 449] on link "Current Level 18, Zoom In" at bounding box center [741, 449] width 29 height 29
drag, startPoint x: 610, startPoint y: 299, endPoint x: 431, endPoint y: 335, distance: 181.8
click at [431, 335] on div at bounding box center [389, 346] width 778 height 403
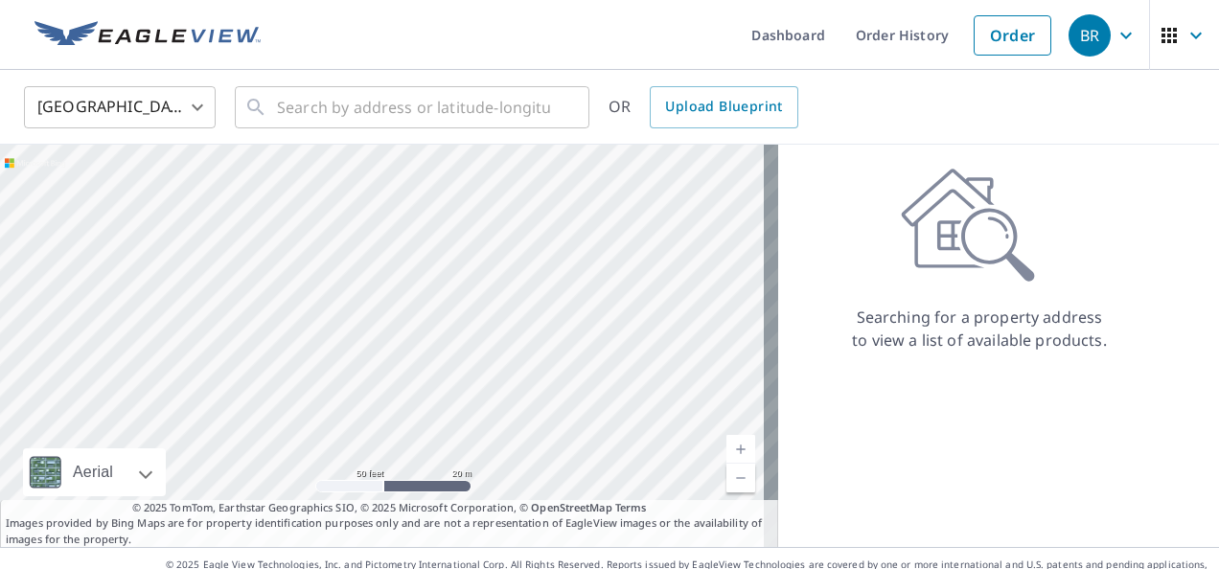
click at [400, 334] on div at bounding box center [389, 346] width 778 height 403
